Goal: Task Accomplishment & Management: Check status

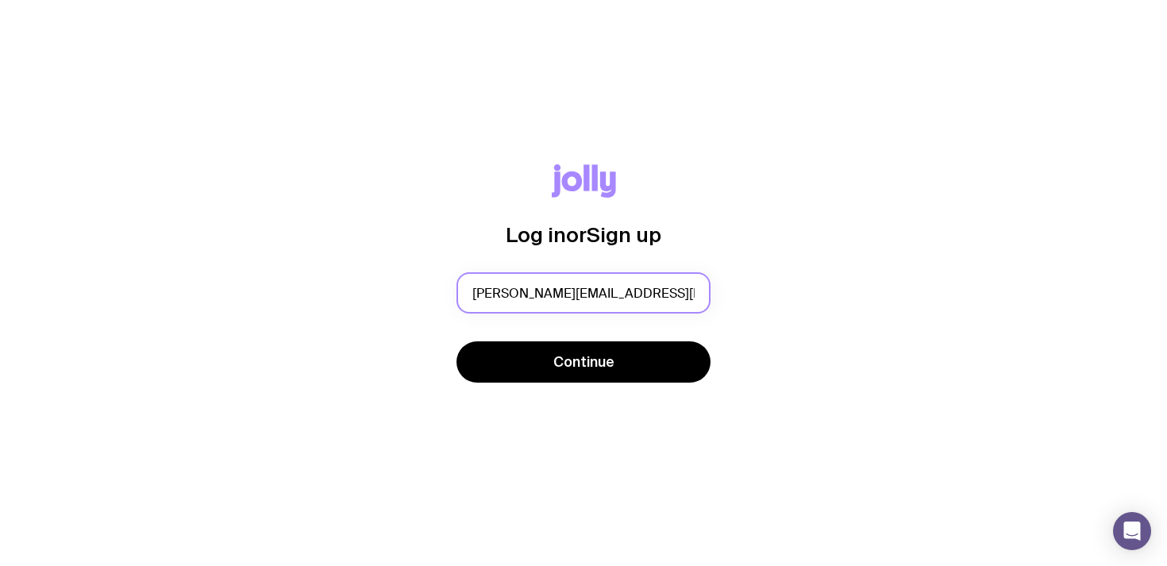
type input "[PERSON_NAME][EMAIL_ADDRESS][PERSON_NAME][DOMAIN_NAME]"
click at [456, 341] on button "Continue" at bounding box center [583, 361] width 254 height 41
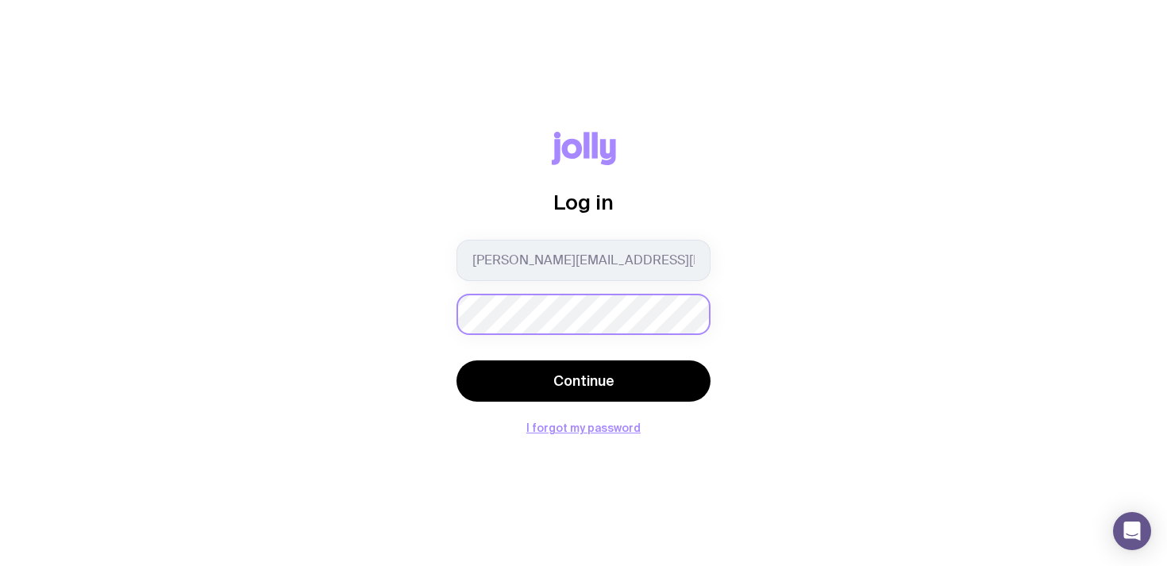
click at [456, 360] on button "Continue" at bounding box center [583, 380] width 254 height 41
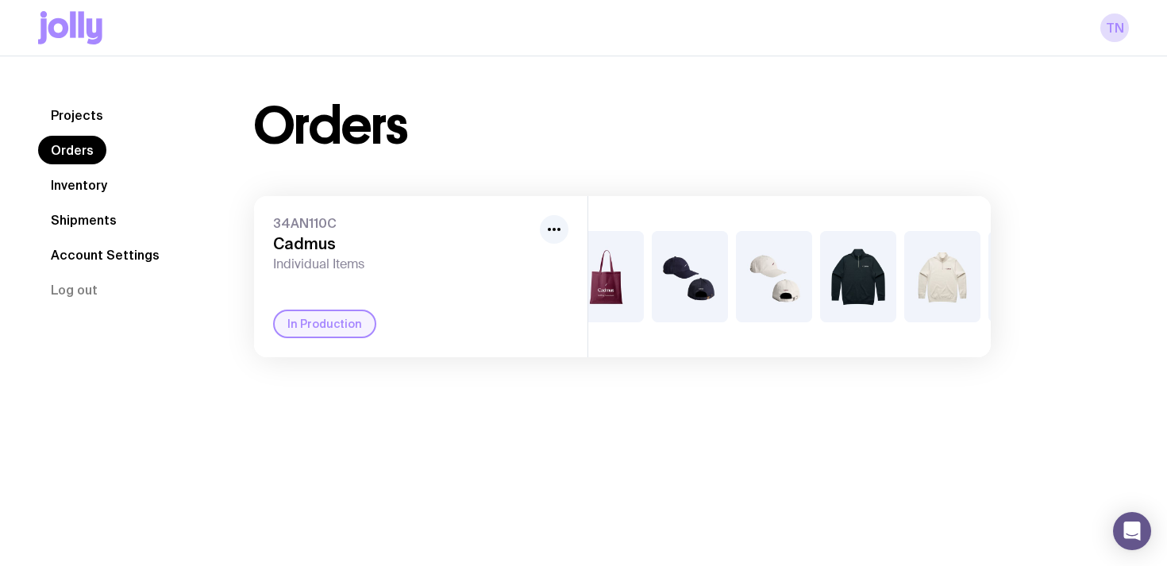
scroll to position [0, 458]
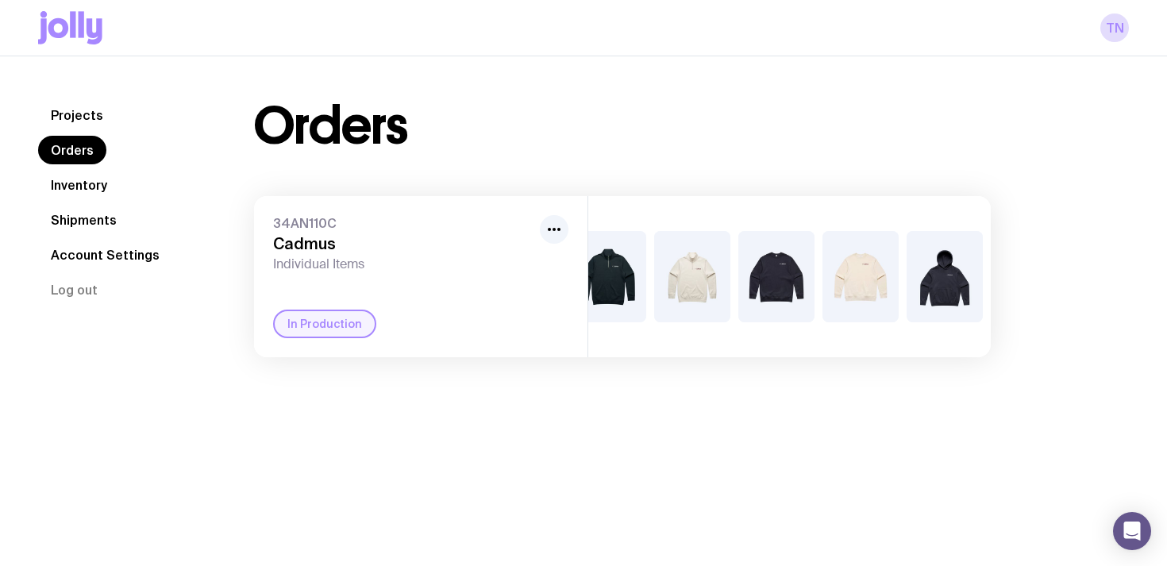
click at [94, 214] on link "Shipments" at bounding box center [83, 220] width 91 height 29
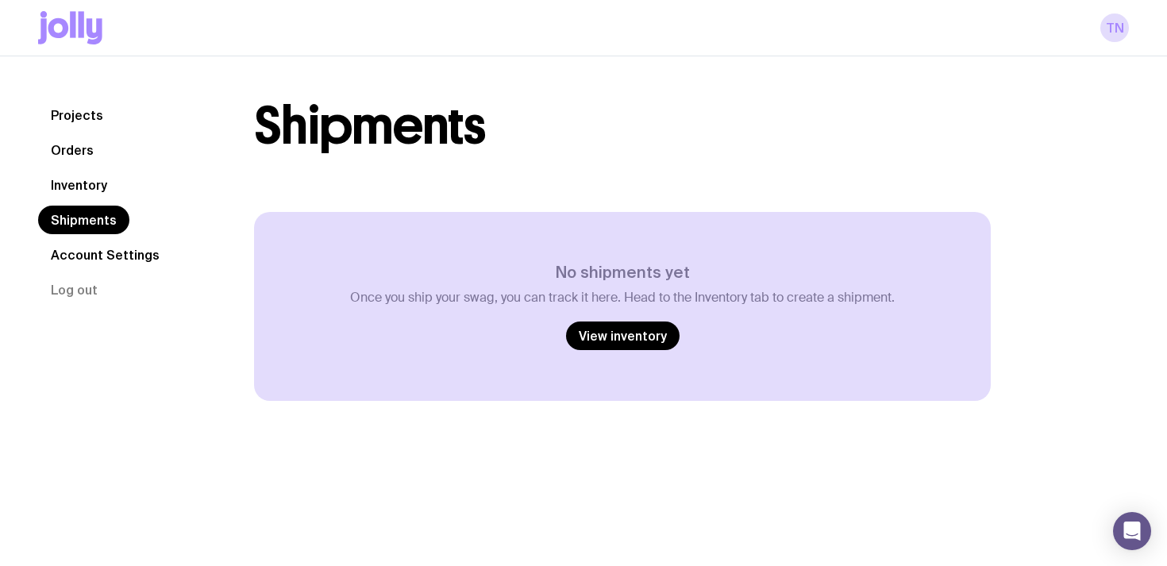
scroll to position [37, 0]
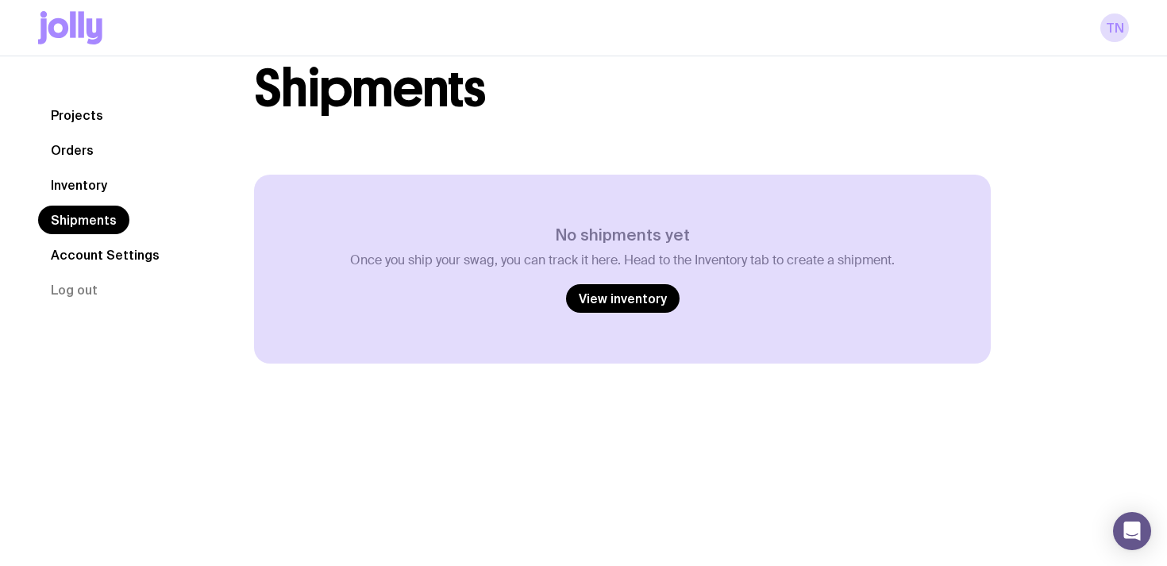
click at [77, 155] on link "Orders" at bounding box center [72, 150] width 68 height 29
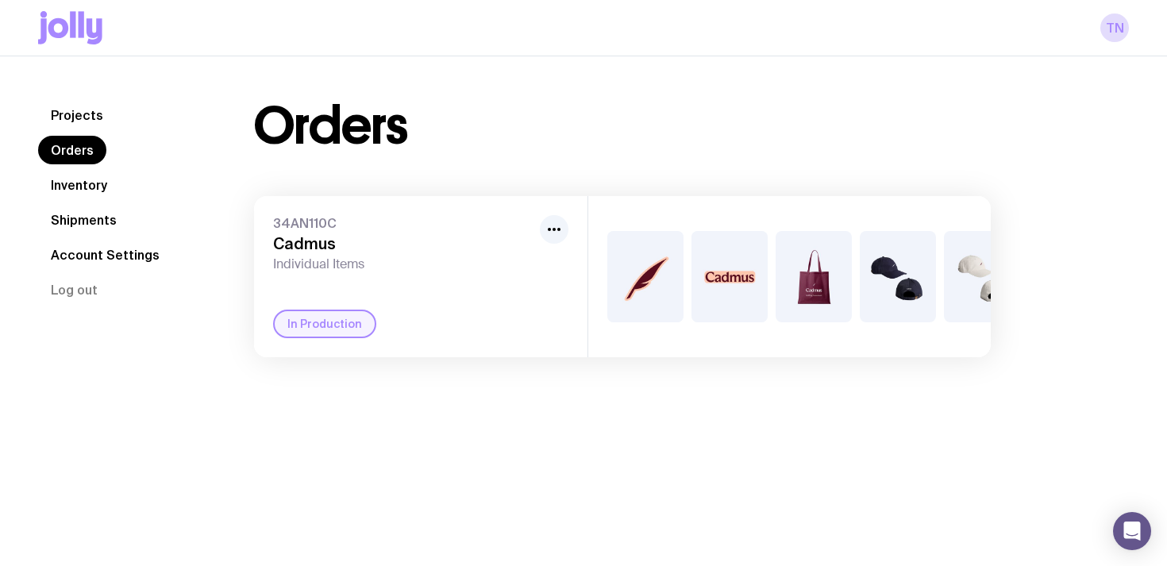
click at [329, 325] on div "In Production" at bounding box center [324, 324] width 103 height 29
